Goal: Answer question/provide support

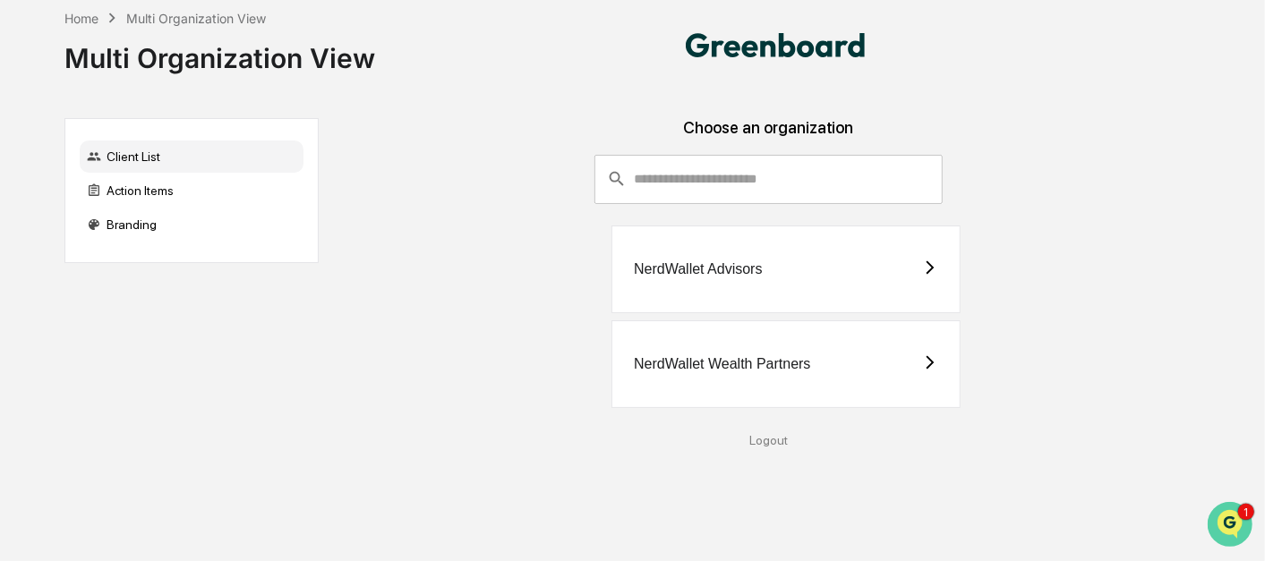
click at [1218, 524] on icon "Open customer support" at bounding box center [1229, 546] width 45 height 45
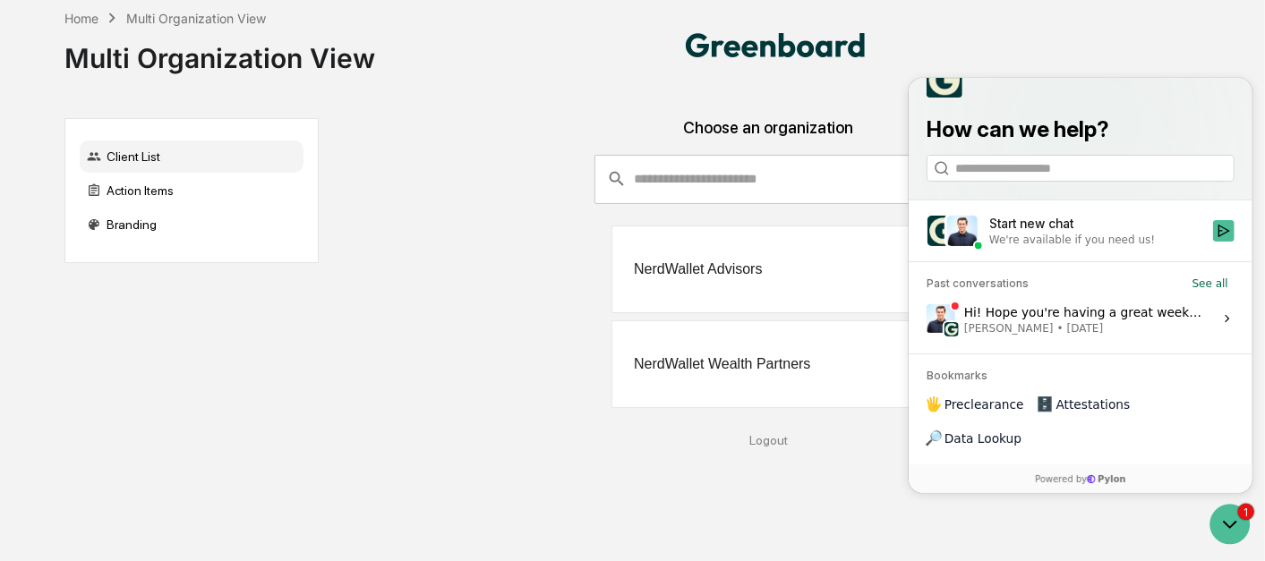
click at [1093, 335] on span "Jack Rasmussen • Aug 20" at bounding box center [1082, 327] width 238 height 14
click at [926, 319] on button "View issue" at bounding box center [925, 318] width 1 height 1
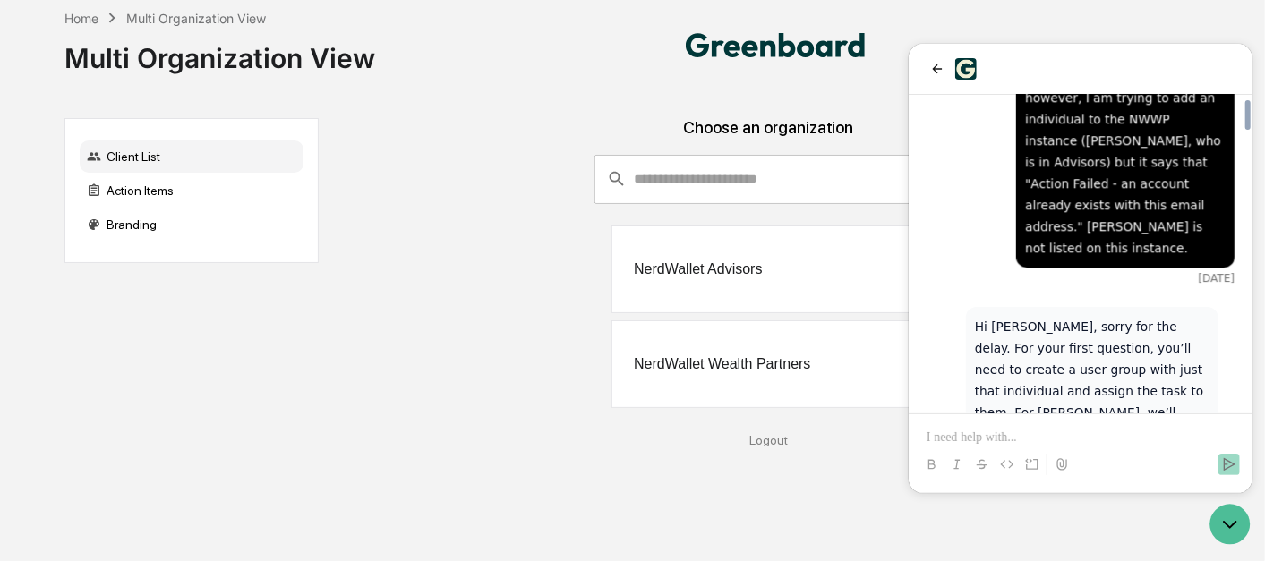
scroll to position [7067, 0]
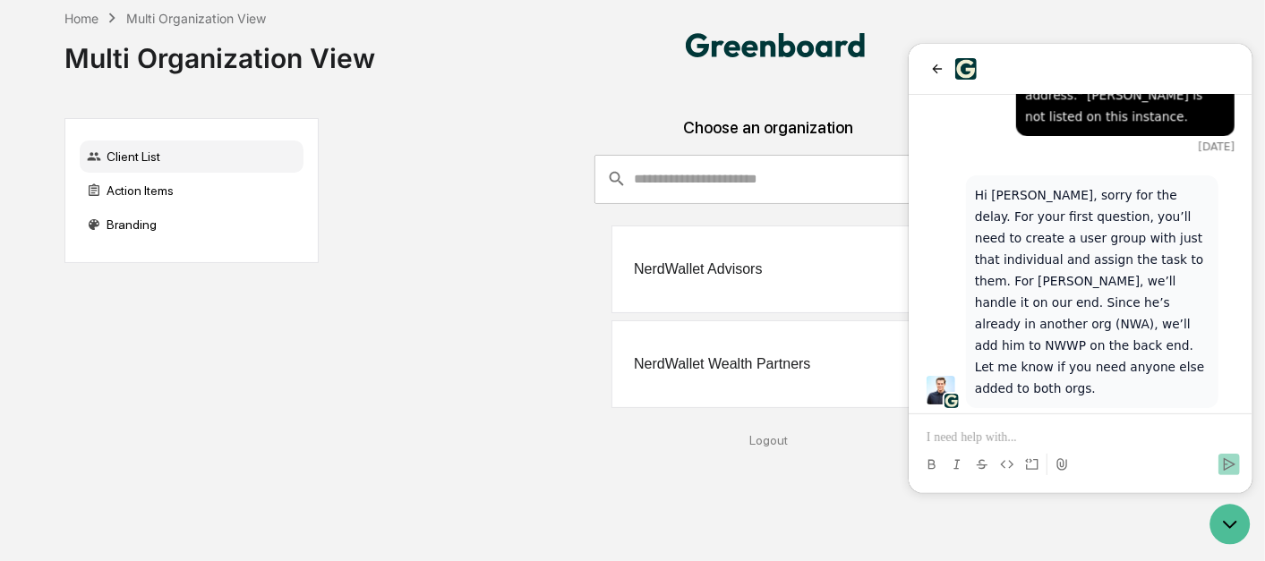
click at [1068, 438] on p at bounding box center [1080, 438] width 308 height 18
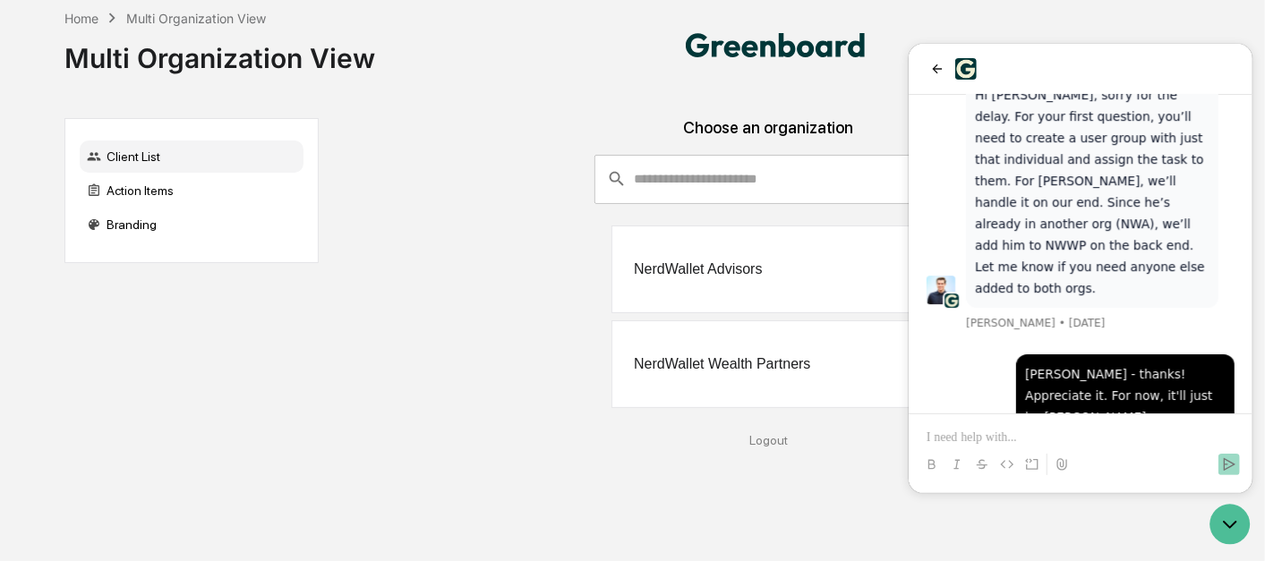
drag, startPoint x: 615, startPoint y: 379, endPoint x: 433, endPoint y: 327, distance: 189.0
click at [433, 327] on div "NerdWallet Wealth Partners" at bounding box center [768, 364] width 870 height 88
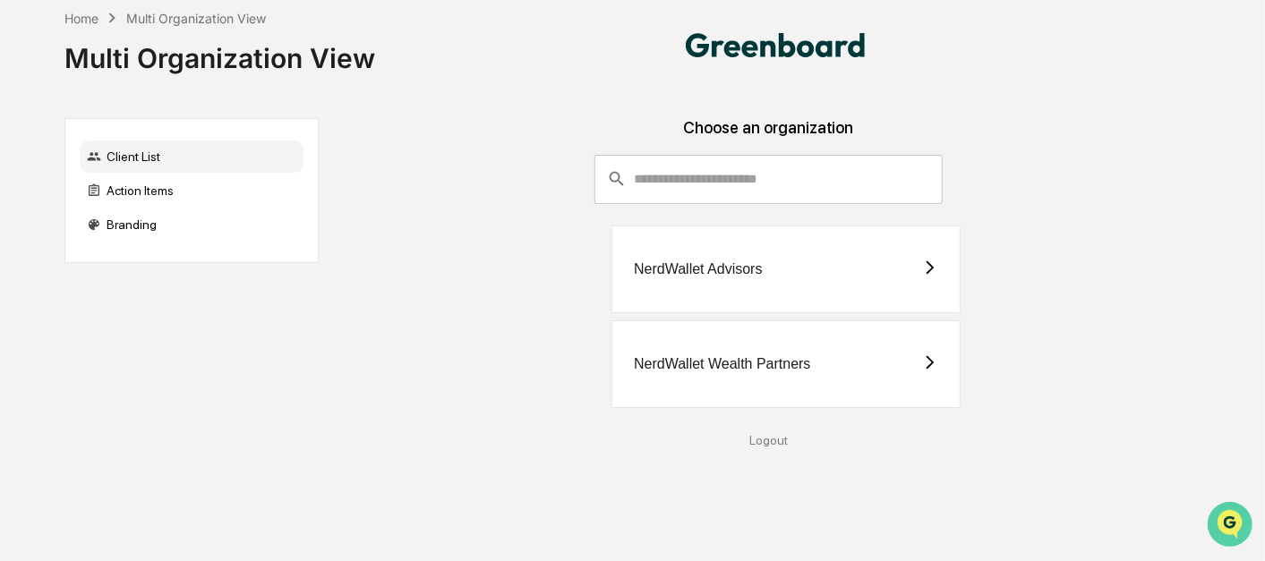
click at [1218, 519] on img "Open customer support" at bounding box center [1229, 524] width 45 height 36
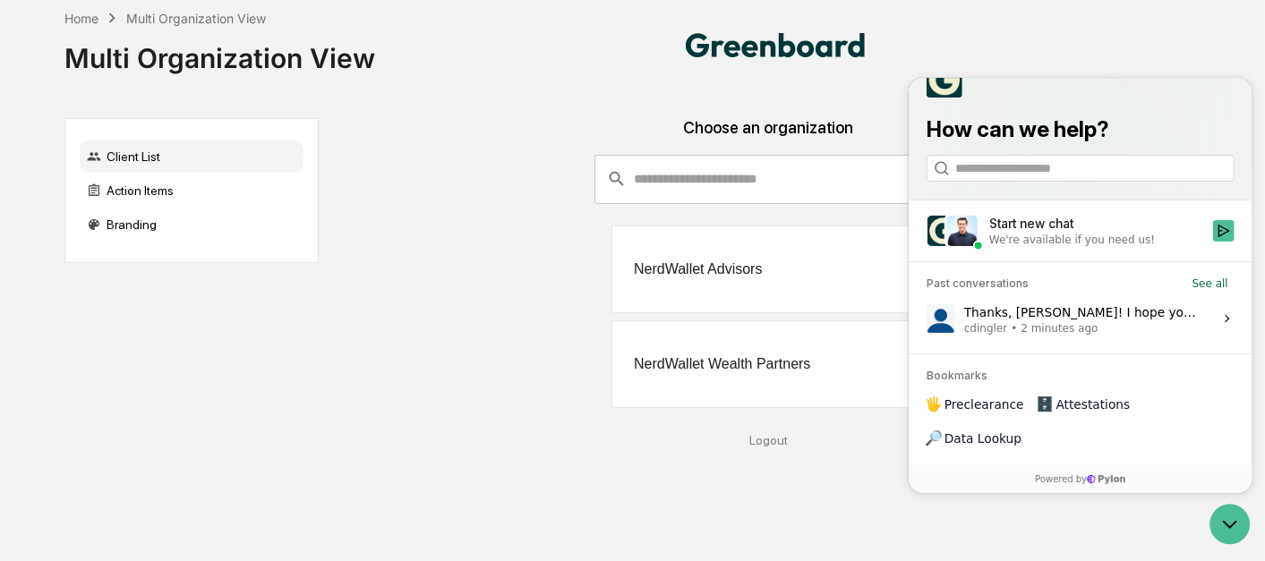
click at [1061, 335] on span "2 minutes ago" at bounding box center [1059, 327] width 77 height 14
click at [926, 319] on button "View issue" at bounding box center [925, 318] width 1 height 1
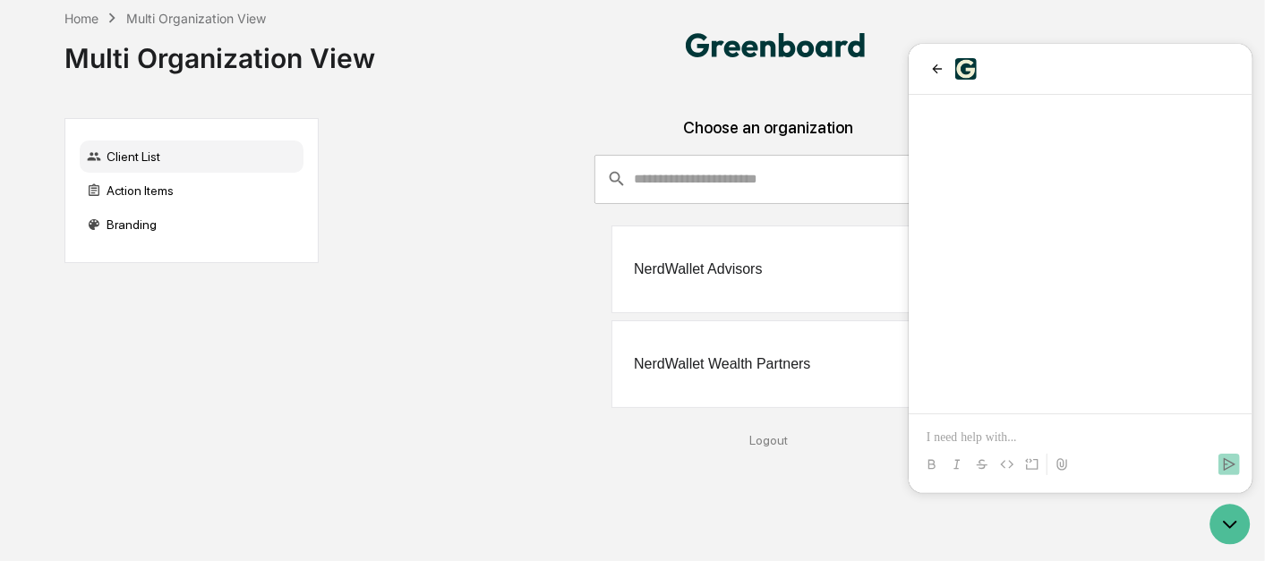
scroll to position [7168, 0]
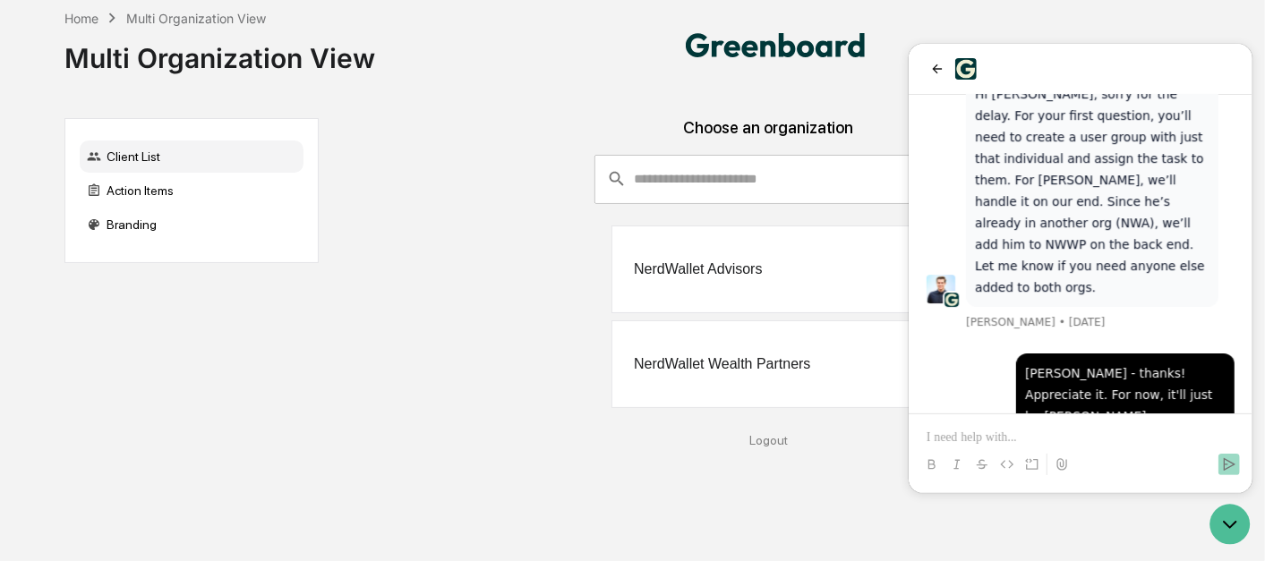
click at [1031, 429] on p at bounding box center [1080, 438] width 308 height 18
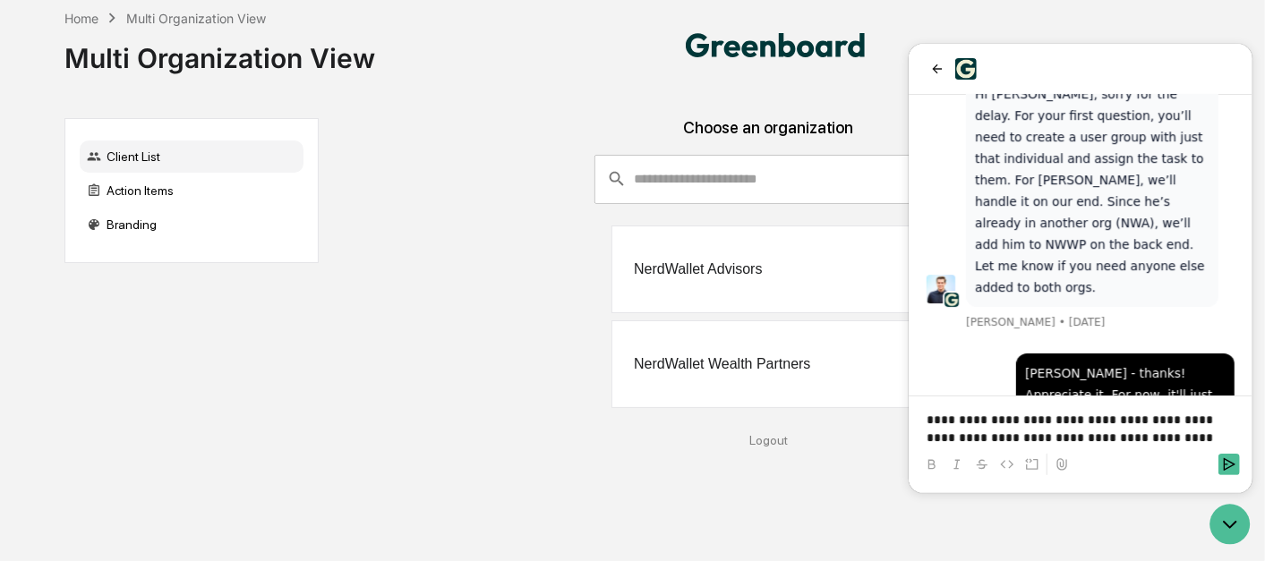
click at [1230, 439] on p "**********" at bounding box center [1080, 429] width 308 height 36
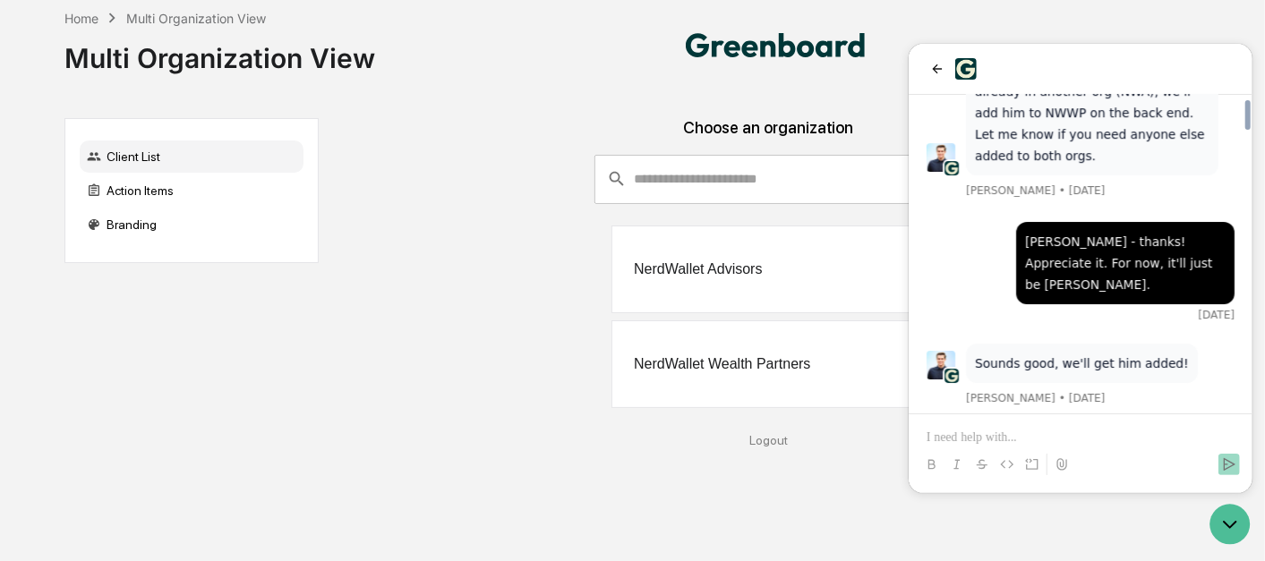
scroll to position [7333, 0]
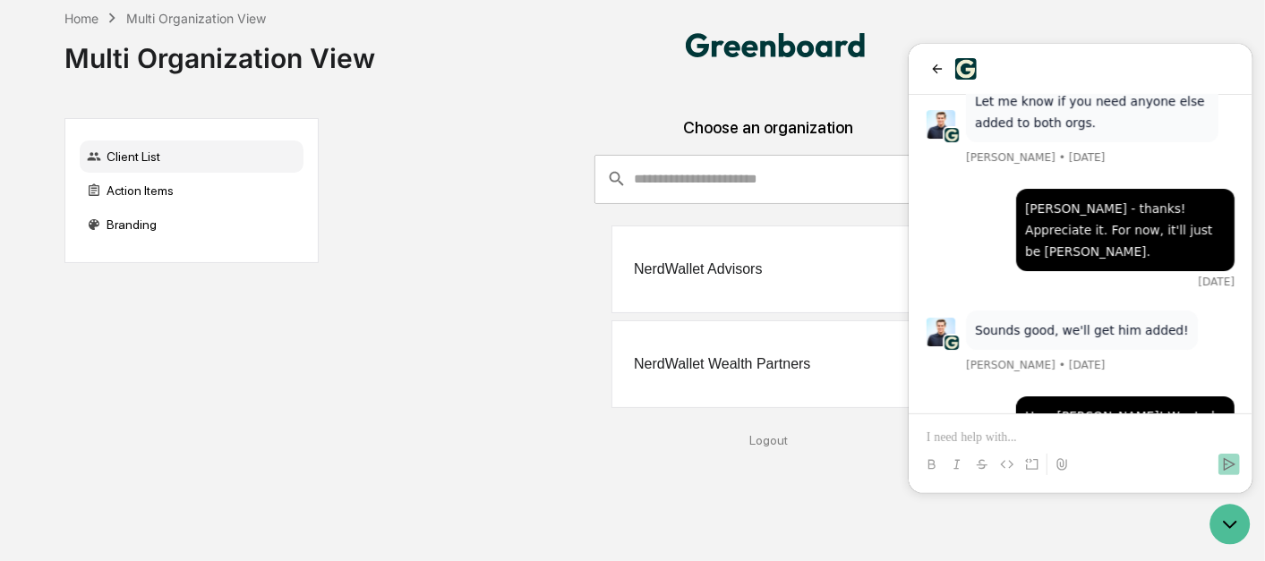
click at [526, 235] on div "NerdWallet Advisors" at bounding box center [768, 270] width 870 height 88
